Goal: Information Seeking & Learning: Learn about a topic

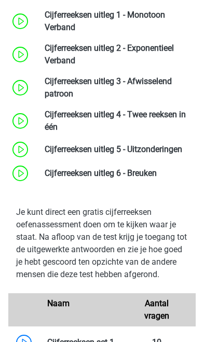
scroll to position [1009, 0]
click at [182, 154] on link at bounding box center [182, 149] width 0 height 10
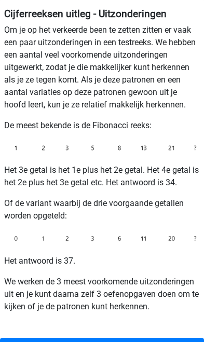
scroll to position [179, 0]
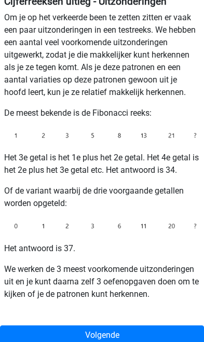
click at [63, 333] on link "Volgende" at bounding box center [102, 335] width 204 height 20
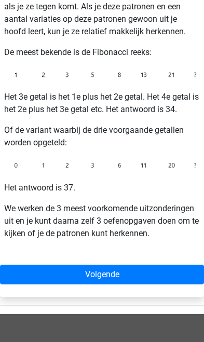
scroll to position [253, 0]
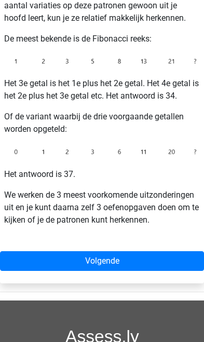
click at [84, 262] on link "Volgende" at bounding box center [102, 261] width 204 height 20
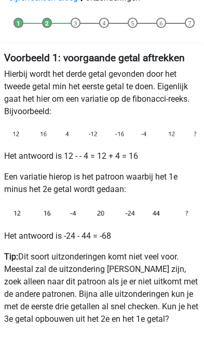
scroll to position [90, 0]
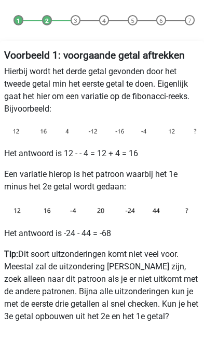
scroll to position [126, 0]
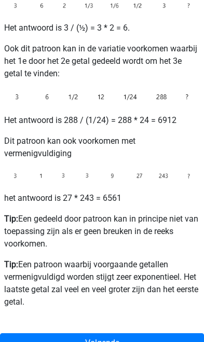
scroll to position [259, 0]
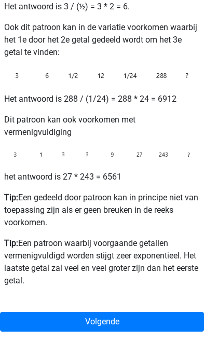
click at [77, 316] on link "Volgende" at bounding box center [102, 322] width 204 height 20
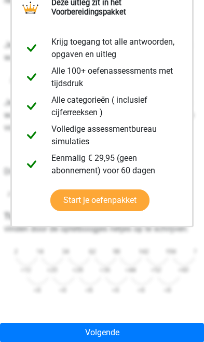
scroll to position [209, 0]
click at [92, 335] on link "Volgende" at bounding box center [102, 333] width 204 height 20
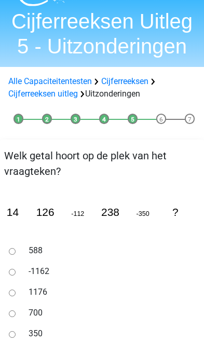
scroll to position [29, 0]
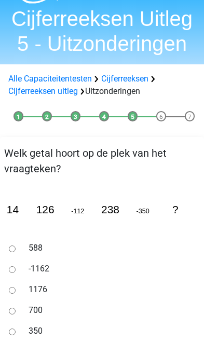
click at [18, 305] on div at bounding box center [13, 310] width 16 height 21
click at [18, 246] on div at bounding box center [13, 248] width 16 height 21
click at [15, 250] on input "588" at bounding box center [12, 248] width 7 height 7
radio input "true"
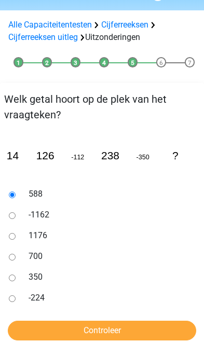
scroll to position [83, 0]
click at [79, 335] on input "Controleer" at bounding box center [102, 331] width 188 height 20
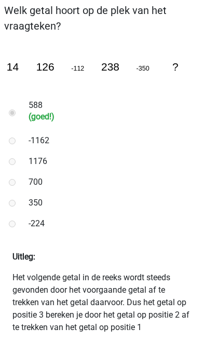
scroll to position [168, 0]
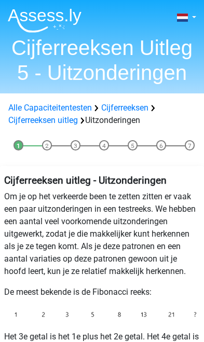
scroll to position [270, 0]
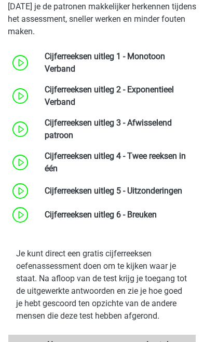
scroll to position [1222, 0]
